Goal: Information Seeking & Learning: Check status

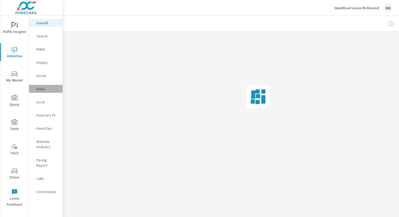
click at [42, 89] on p "Video" at bounding box center [47, 88] width 22 height 5
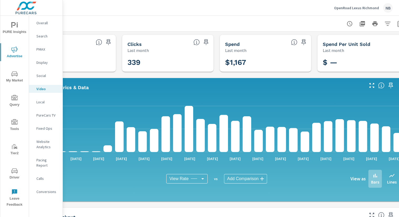
scroll to position [0, 54]
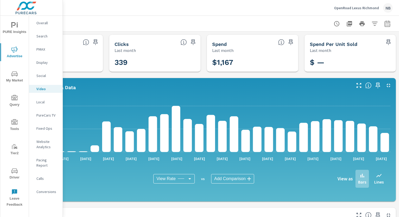
click at [389, 25] on icon "button" at bounding box center [387, 24] width 6 height 6
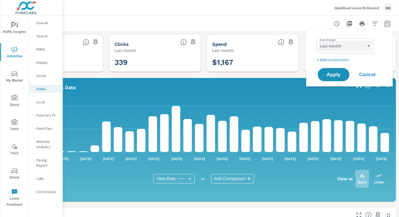
click at [347, 43] on select "Custom [DATE] Last week Last 7 days Last 14 days Last 30 days Last 45 days Last…" at bounding box center [345, 46] width 53 height 11
click at [319, 41] on select "Custom [DATE] Last week Last 7 days Last 14 days Last 30 days Last 45 days Last…" at bounding box center [345, 46] width 53 height 11
select select "Month to date"
drag, startPoint x: 341, startPoint y: 76, endPoint x: 345, endPoint y: 76, distance: 3.4
click at [342, 76] on span "Apply" at bounding box center [334, 74] width 22 height 5
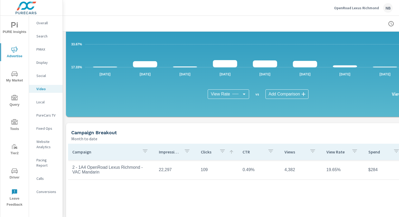
scroll to position [86, 0]
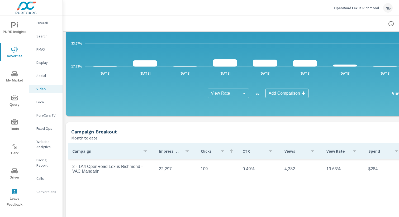
click at [229, 96] on body "PURE Insights Advertise My Market Query Tools Tier2 Driver Leave Feedback Overa…" at bounding box center [199, 108] width 399 height 217
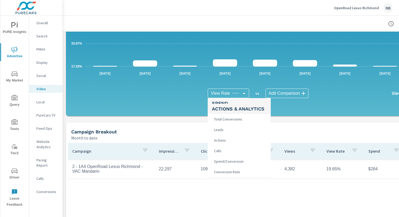
scroll to position [99, 0]
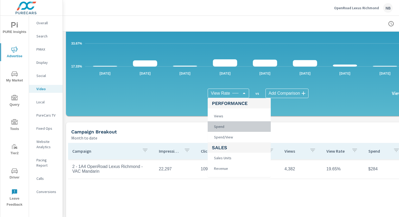
click at [228, 127] on li "Spend" at bounding box center [239, 126] width 63 height 11
type input "Spend"
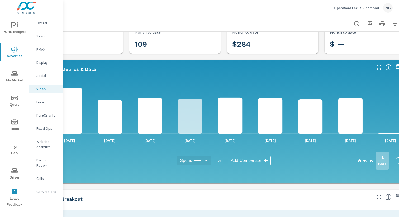
scroll to position [18, 54]
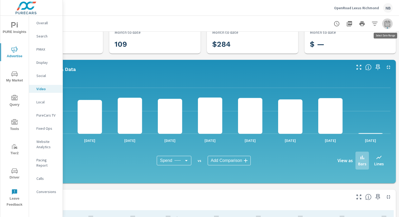
click at [389, 24] on icon "button" at bounding box center [387, 24] width 6 height 6
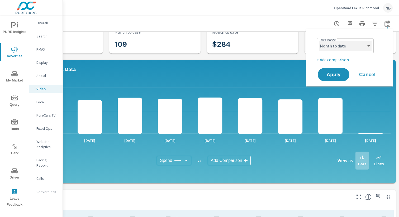
click at [369, 43] on select "Custom [DATE] Last week Last 7 days Last 14 days Last 30 days Last 45 days Last…" at bounding box center [345, 46] width 53 height 11
click at [319, 41] on select "Custom [DATE] Last week Last 7 days Last 14 days Last 30 days Last 45 days Last…" at bounding box center [345, 46] width 53 height 11
select select "custom"
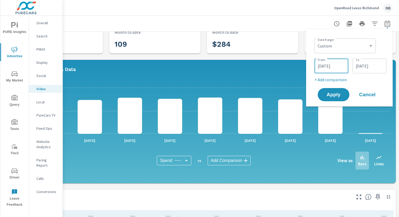
click at [343, 69] on input "[DATE]" at bounding box center [332, 66] width 30 height 11
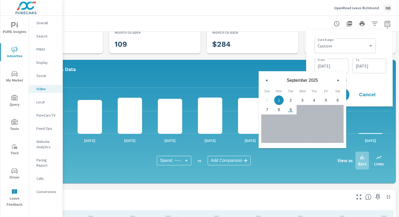
click at [291, 110] on span "9" at bounding box center [291, 109] width 12 height 7
type input "[DATE]"
click at [370, 80] on p "+ Add comparison" at bounding box center [351, 80] width 72 height 6
select select "Previous period"
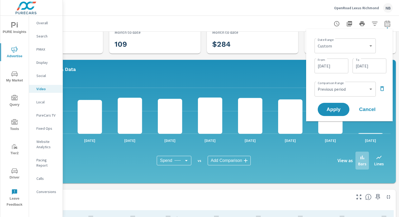
drag, startPoint x: 383, startPoint y: 89, endPoint x: 361, endPoint y: 101, distance: 25.6
click at [383, 89] on icon "button" at bounding box center [382, 88] width 4 height 5
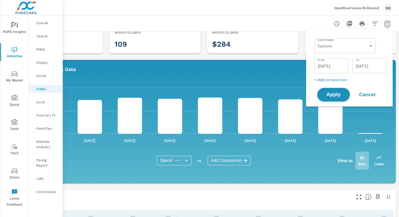
drag, startPoint x: 332, startPoint y: 98, endPoint x: 338, endPoint y: 98, distance: 6.1
click at [332, 98] on button "Apply" at bounding box center [333, 95] width 33 height 14
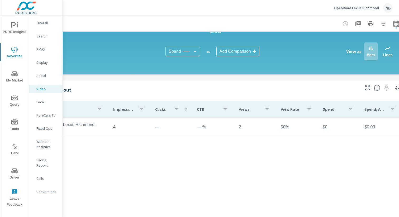
scroll to position [128, 54]
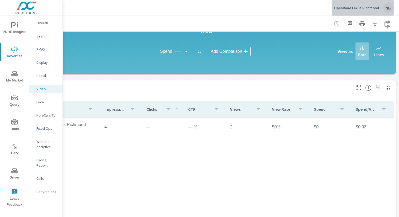
click at [355, 8] on p "OpenRoad Lexus Richmond" at bounding box center [356, 8] width 45 height 5
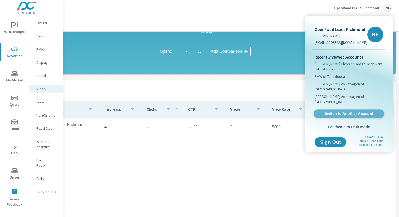
click at [343, 111] on span "Switch to Another Account" at bounding box center [349, 113] width 65 height 5
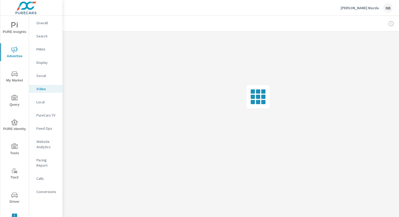
click at [49, 60] on p "Display" at bounding box center [47, 62] width 22 height 5
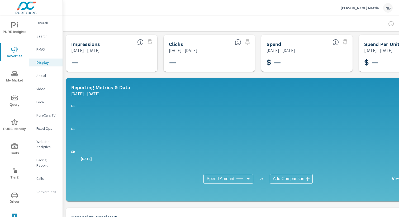
scroll to position [0, 54]
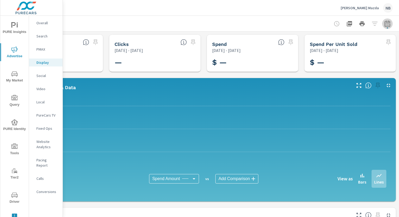
click at [389, 26] on icon "button" at bounding box center [387, 24] width 6 height 6
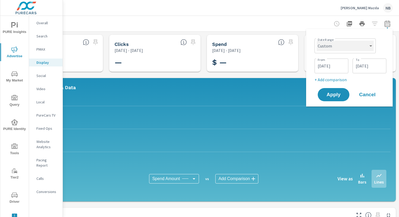
click at [343, 48] on select "Custom [DATE] Last week Last 7 days Last 14 days Last 30 days Last 45 days Last…" at bounding box center [345, 46] width 57 height 11
click at [317, 41] on select "Custom [DATE] Last week Last 7 days Last 14 days Last 30 days Last 45 days Last…" at bounding box center [345, 46] width 57 height 11
select select "Month to date"
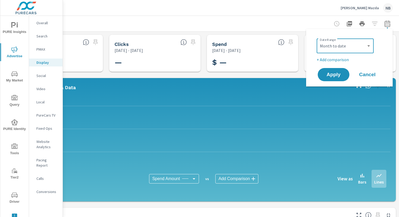
drag, startPoint x: 340, startPoint y: 106, endPoint x: 340, endPoint y: 96, distance: 10.3
click at [340, 96] on div "[DATE] - [DATE]" at bounding box center [184, 94] width 334 height 6
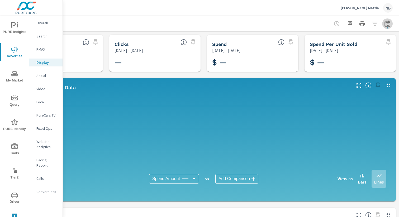
click at [386, 25] on icon "button" at bounding box center [387, 24] width 6 height 6
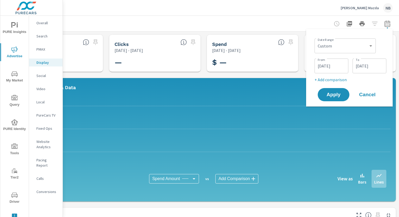
click at [388, 25] on icon "button" at bounding box center [387, 24] width 3 height 2
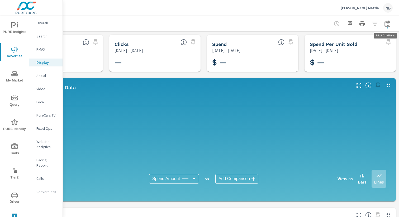
click at [387, 25] on icon "button" at bounding box center [387, 24] width 3 height 2
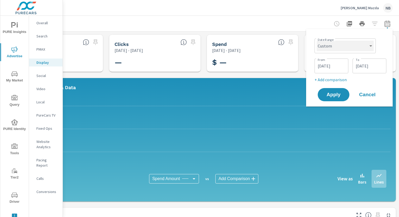
click at [349, 45] on select "Custom [DATE] Last week Last 7 days Last 14 days Last 30 days Last 45 days Last…" at bounding box center [345, 46] width 57 height 11
click at [317, 41] on select "Custom [DATE] Last week Last 7 days Last 14 days Last 30 days Last 45 days Last…" at bounding box center [345, 46] width 57 height 11
select select "Month to date"
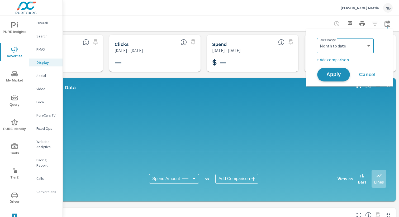
click at [338, 75] on span "Apply" at bounding box center [334, 74] width 22 height 5
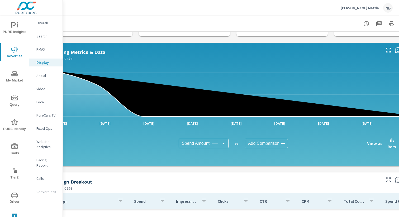
scroll to position [35, 54]
